Goal: Information Seeking & Learning: Learn about a topic

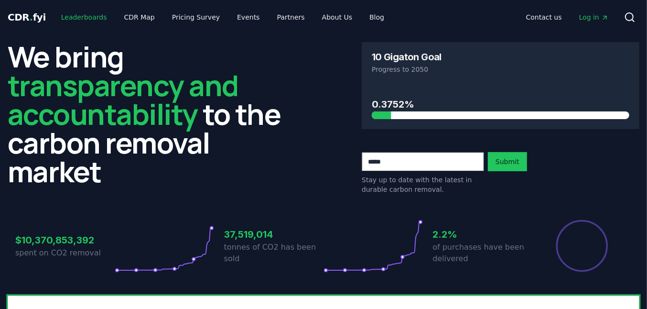
click at [92, 15] on link "Leaderboards" at bounding box center [84, 17] width 61 height 17
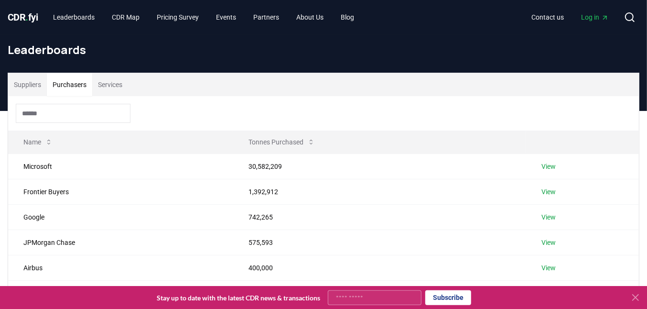
click at [70, 83] on button "Purchasers" at bounding box center [69, 84] width 45 height 23
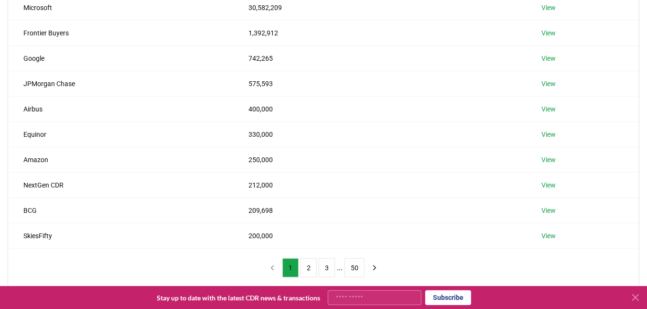
scroll to position [313, 0]
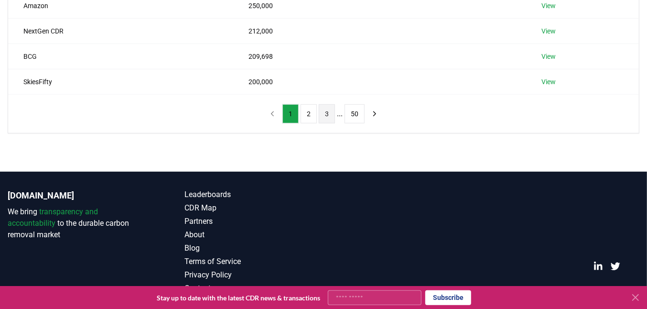
click at [328, 111] on button "3" at bounding box center [327, 113] width 16 height 19
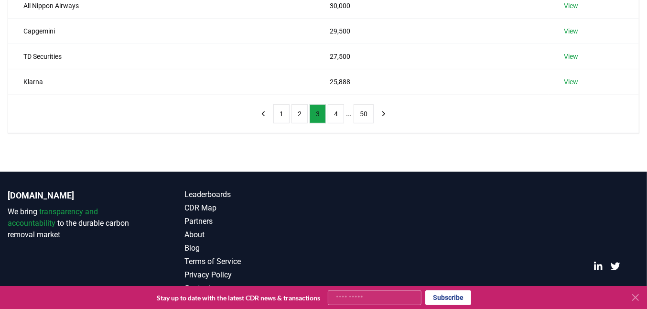
click at [328, 111] on button "4" at bounding box center [336, 113] width 16 height 19
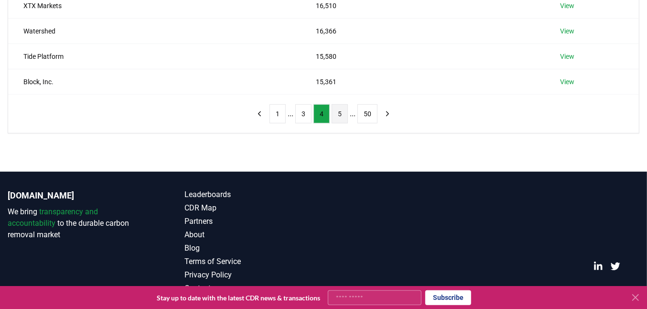
click at [337, 115] on button "5" at bounding box center [340, 113] width 16 height 19
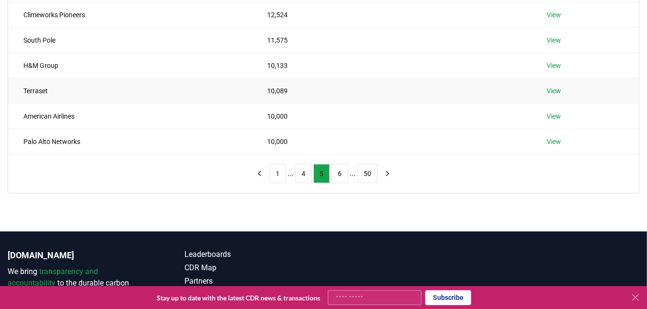
scroll to position [193, 0]
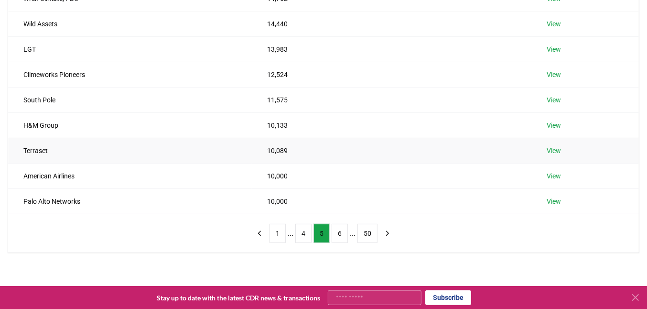
click at [550, 152] on link "View" at bounding box center [554, 151] width 14 height 10
